Goal: Task Accomplishment & Management: Use online tool/utility

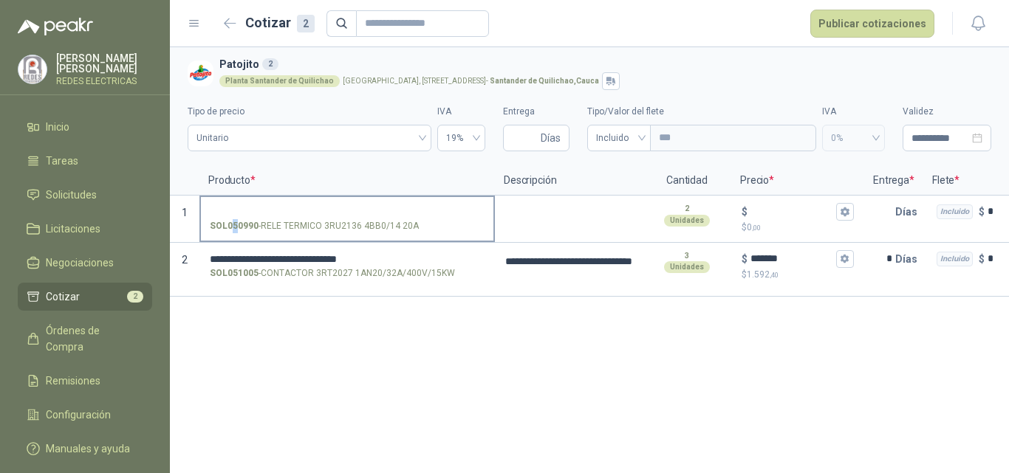
click at [233, 222] on strong "SOL050990" at bounding box center [234, 226] width 49 height 14
click at [260, 225] on p "SOL050990 - RELE TERMICO 3RU2136 4BB0/14 20A" at bounding box center [314, 226] width 209 height 14
click at [260, 218] on input "SOL050990 - RELE TERMICO 3RU2136 4BB0/14 20A" at bounding box center [347, 212] width 275 height 11
drag, startPoint x: 264, startPoint y: 221, endPoint x: 253, endPoint y: 221, distance: 11.8
click at [272, 225] on p "SOL050990 - RELE TERMICO 3RU2136 4BB0/14 20A" at bounding box center [314, 226] width 209 height 14
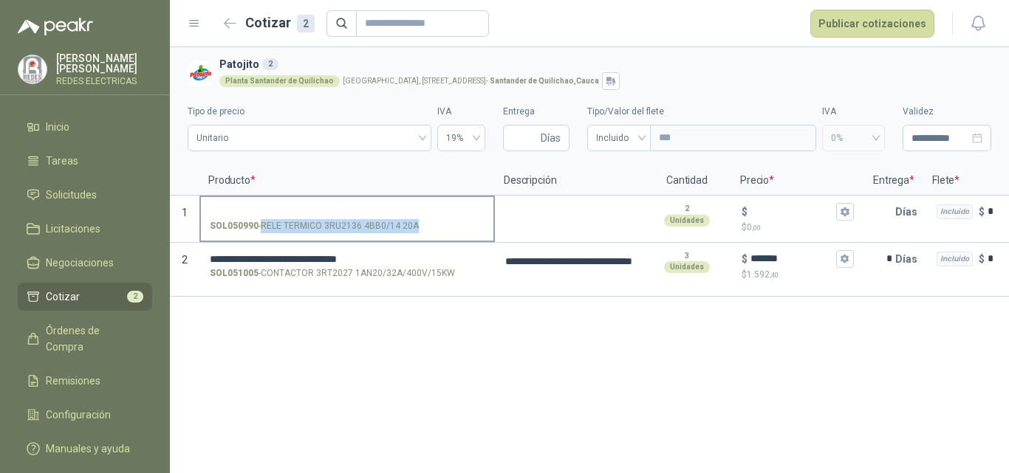
drag, startPoint x: 261, startPoint y: 223, endPoint x: 408, endPoint y: 227, distance: 146.3
click at [413, 228] on p "SOL050990 - RELE TERMICO 3RU2136 4BB0/14 20A" at bounding box center [314, 226] width 209 height 14
copy p "RELE TERMICO 3RU2136 4BB0/14 20A"
